Goal: Task Accomplishment & Management: Manage account settings

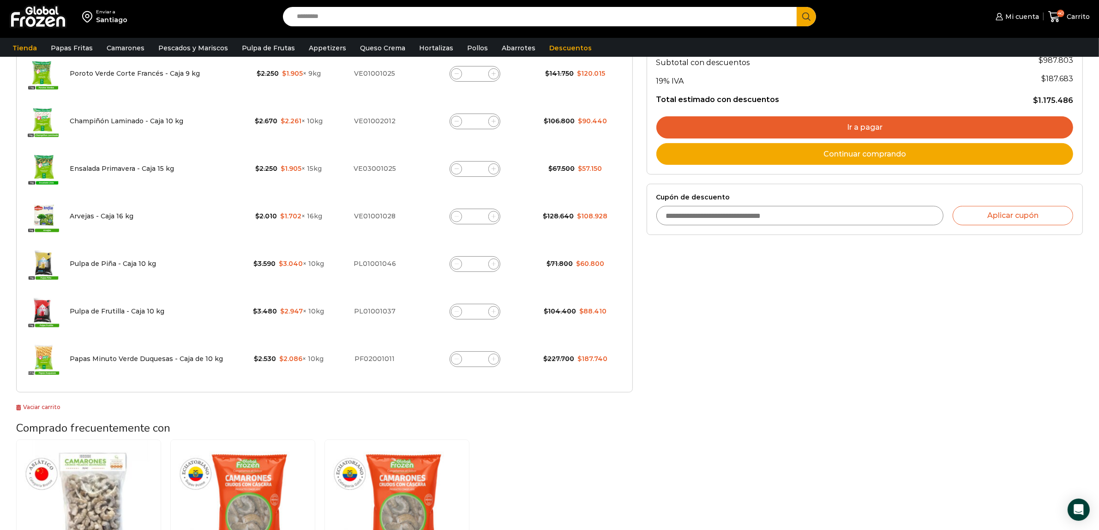
scroll to position [115, 0]
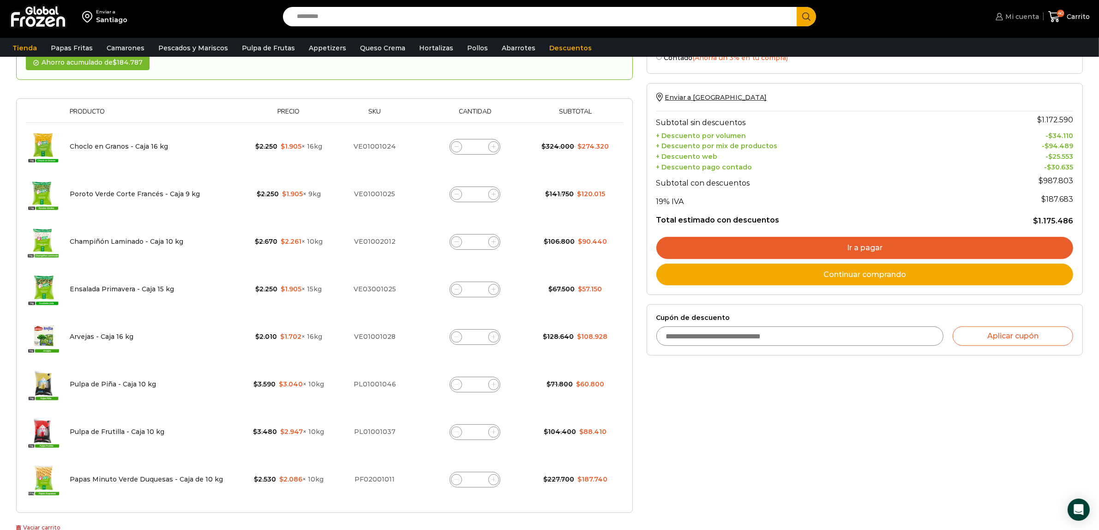
click at [1016, 15] on span "Mi cuenta" at bounding box center [1021, 16] width 36 height 9
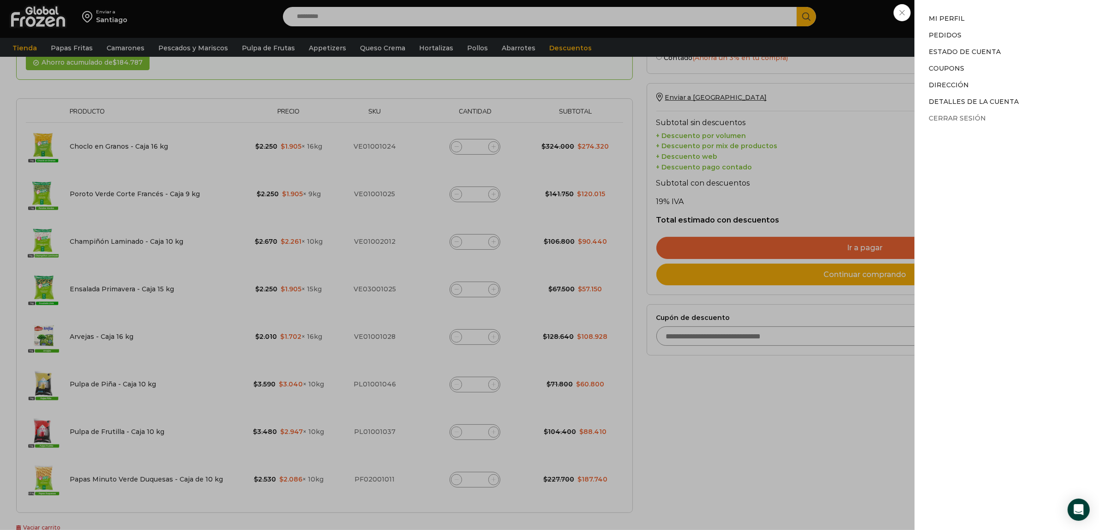
click at [971, 120] on link "Cerrar sesión" at bounding box center [957, 118] width 57 height 8
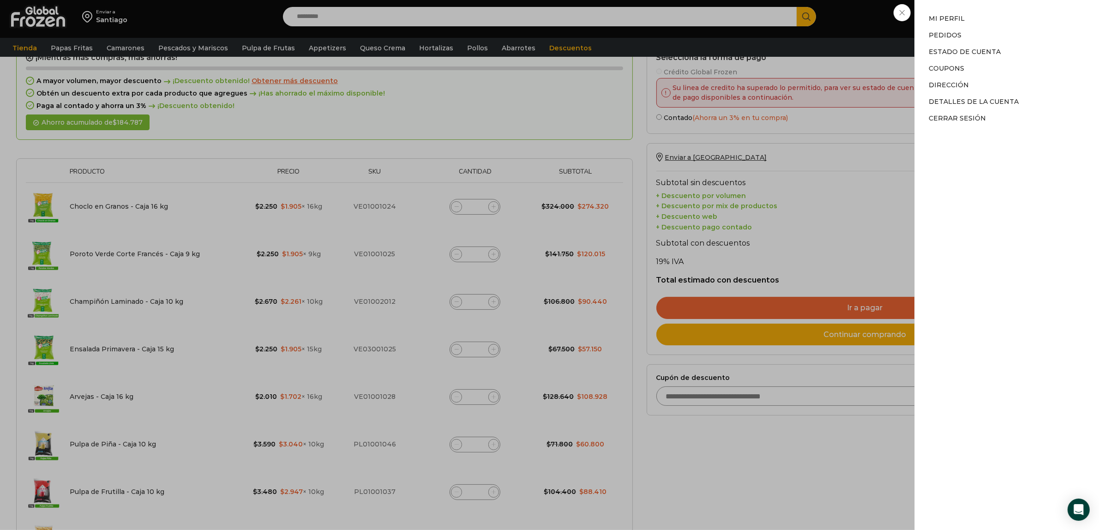
scroll to position [0, 0]
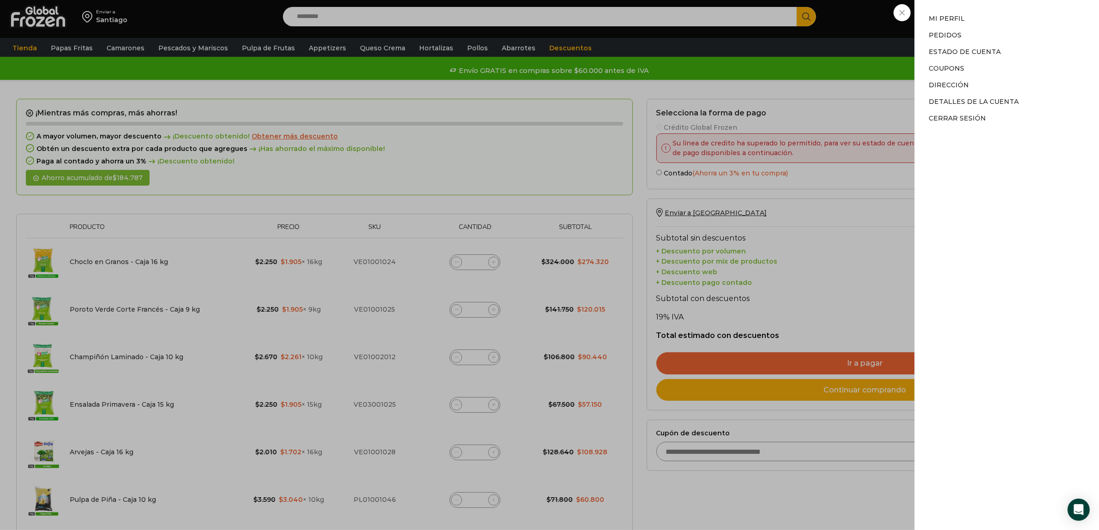
click at [993, 26] on div "Mi cuenta Mi cuenta Mi perfil Pedidos Descargas Estado de Cuenta Coupons Direcc…" at bounding box center [1015, 16] width 45 height 18
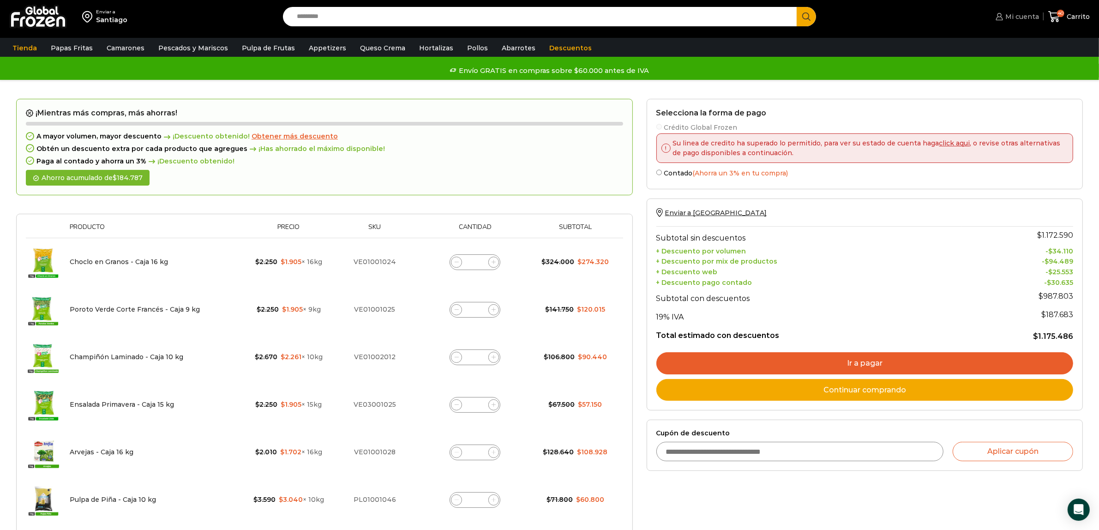
click at [1032, 12] on span "Mi cuenta" at bounding box center [1021, 16] width 36 height 9
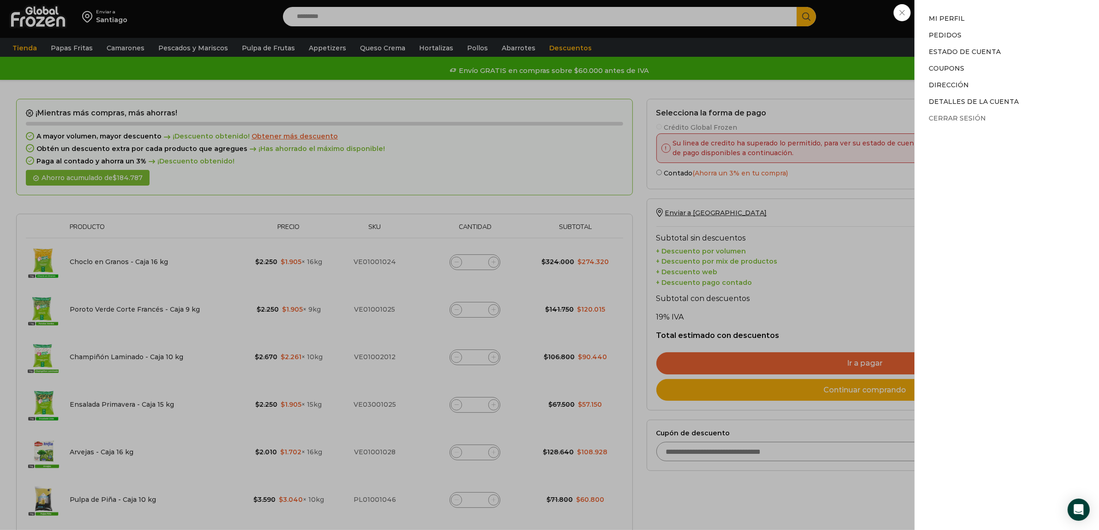
click at [934, 118] on link "Cerrar sesión" at bounding box center [957, 118] width 57 height 8
